Goal: Obtain resource: Download file/media

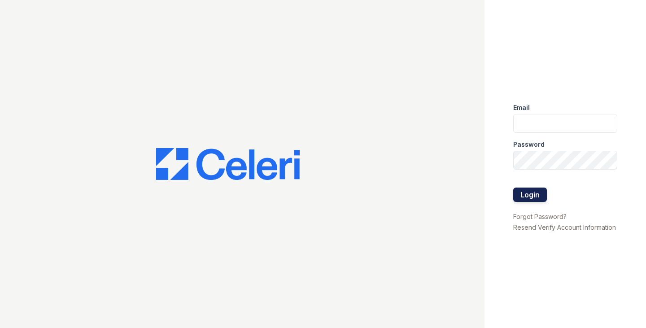
type input "[EMAIL_ADDRESS][DOMAIN_NAME]"
click at [526, 196] on button "Login" at bounding box center [531, 195] width 34 height 14
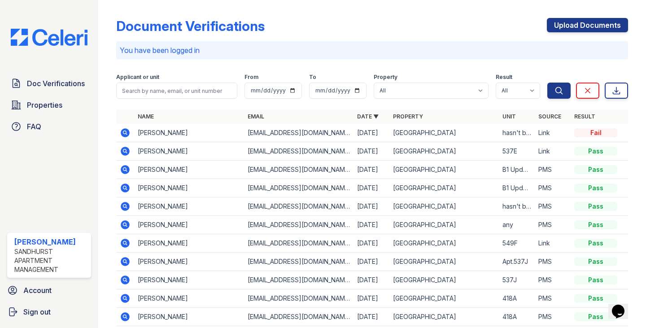
click at [124, 132] on icon at bounding box center [125, 132] width 2 height 2
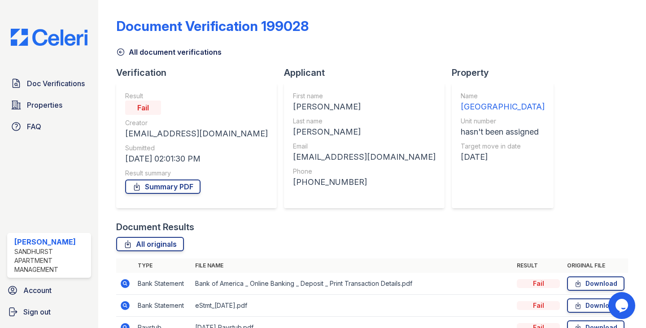
scroll to position [72, 0]
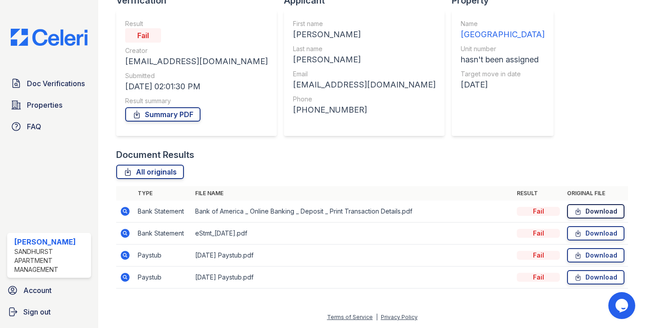
click at [576, 208] on icon at bounding box center [579, 211] width 8 height 9
click at [575, 231] on icon at bounding box center [579, 233] width 8 height 9
click at [575, 256] on icon at bounding box center [579, 255] width 8 height 9
click at [567, 279] on link "Download" at bounding box center [595, 277] width 57 height 14
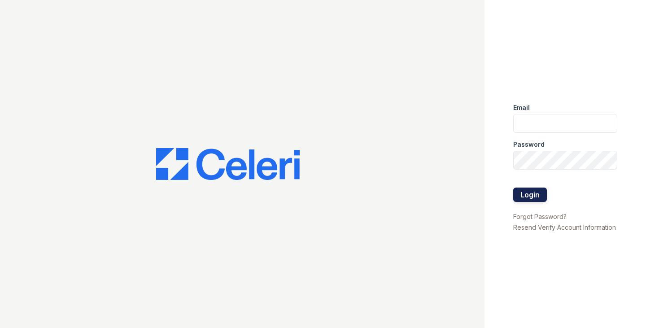
type input "ggallagher@samapartments.com"
click at [541, 194] on button "Login" at bounding box center [531, 195] width 34 height 14
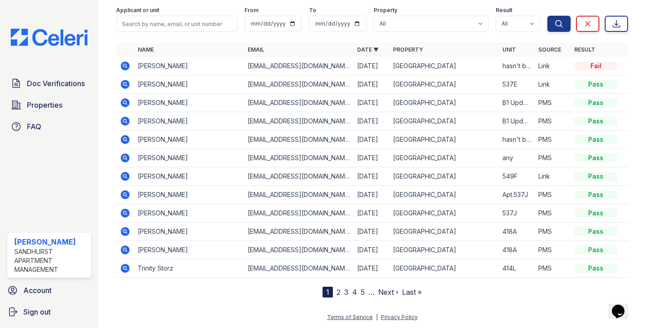
scroll to position [22, 0]
